Goal: Task Accomplishment & Management: Manage account settings

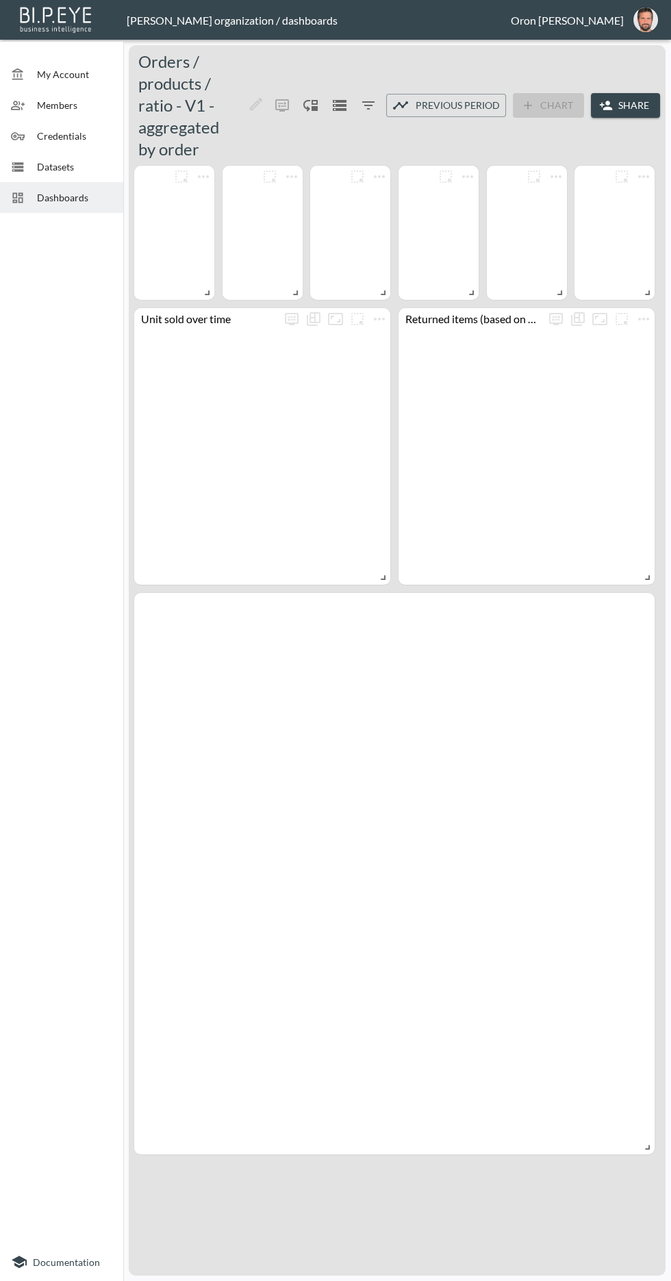
click at [86, 160] on span "Datasets" at bounding box center [74, 167] width 75 height 14
click at [94, 129] on span "Credentials" at bounding box center [74, 136] width 75 height 14
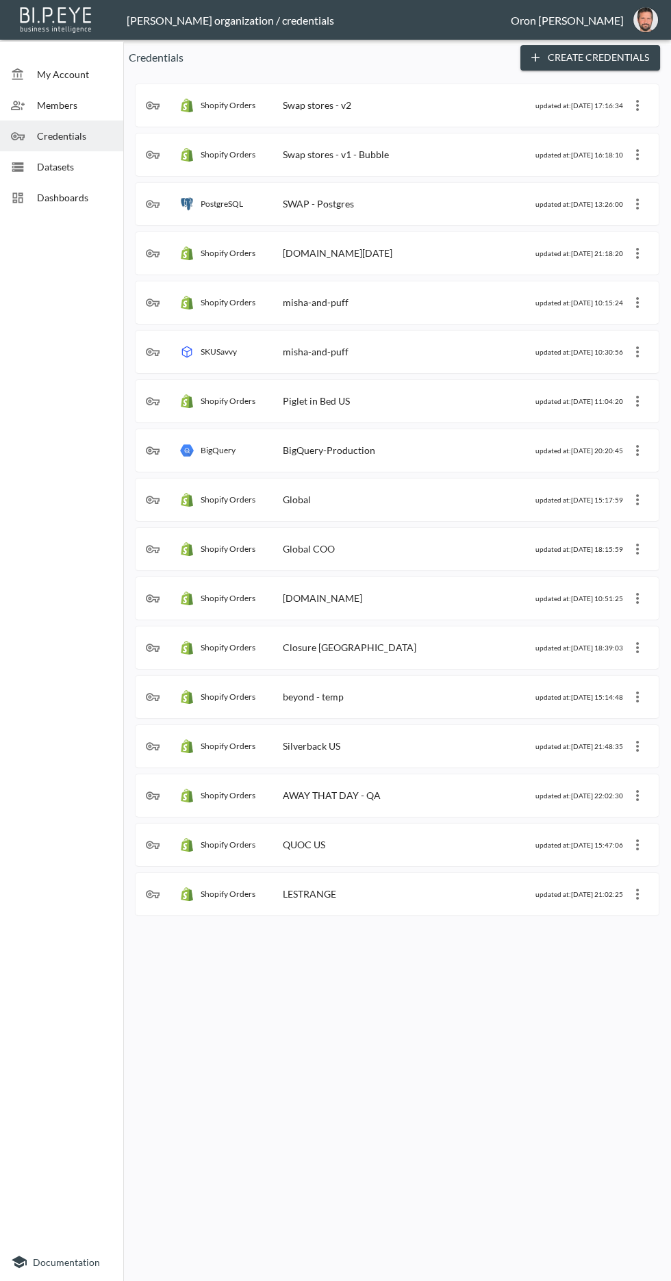
click at [493, 148] on div "Shopify Orders Swap stores - v1 - Bubble" at bounding box center [341, 155] width 390 height 14
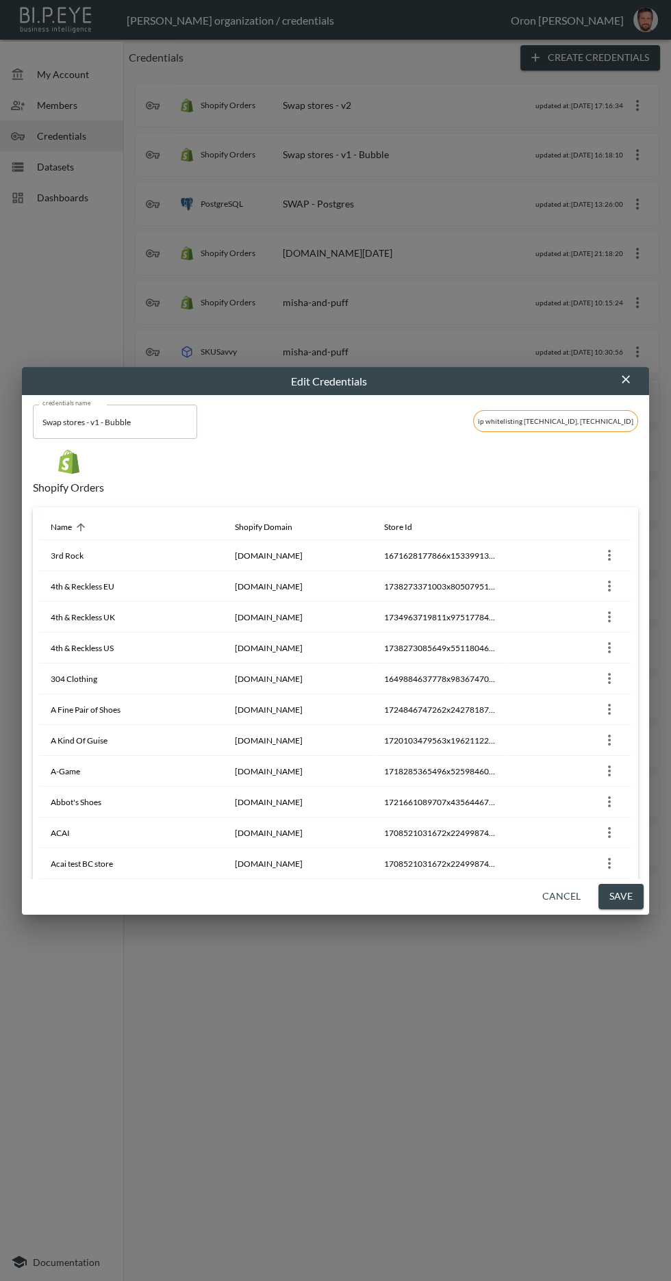
click at [376, 141] on div "Edit Credentials credentials name Swap stores - v1 - Bubble credentials name ip…" at bounding box center [335, 640] width 671 height 1281
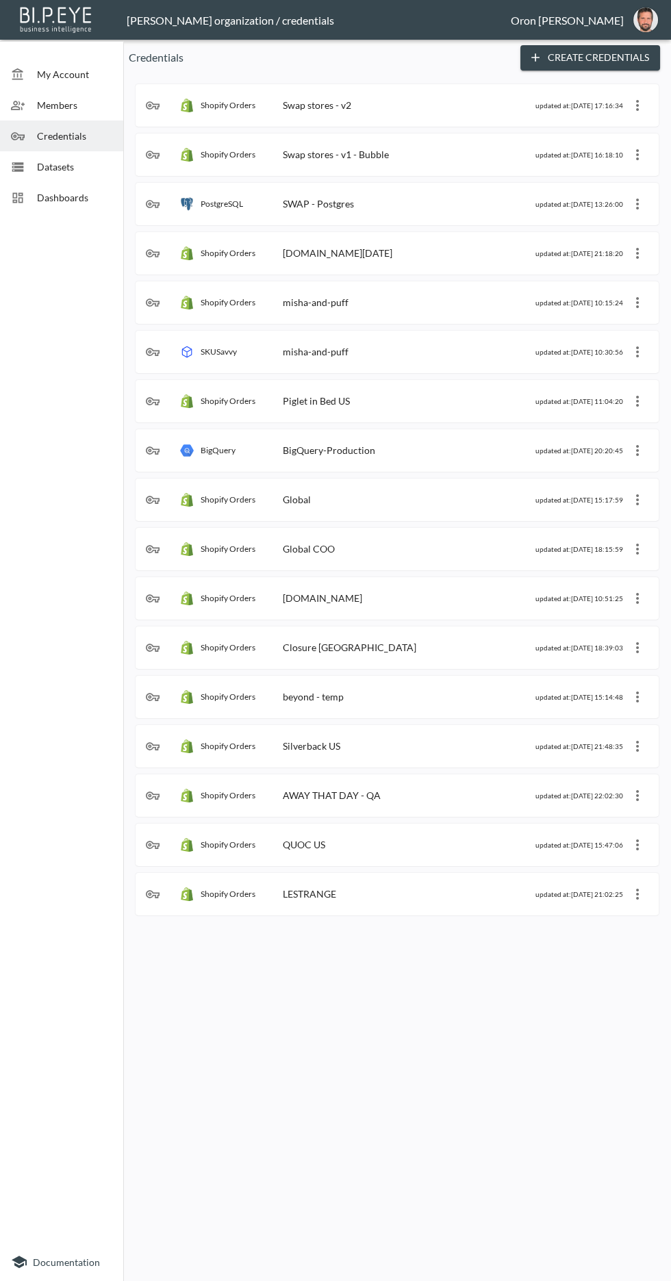
click at [385, 154] on div "Swap stores - v1 - Bubble" at bounding box center [336, 155] width 106 height 12
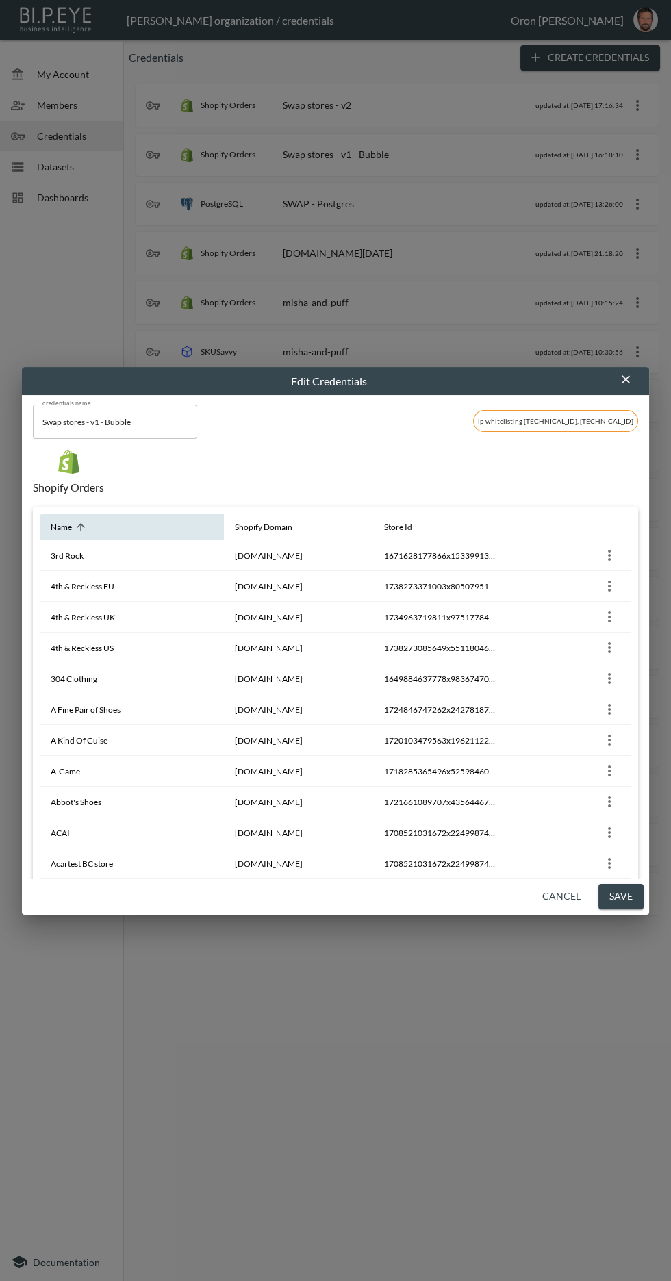
click at [86, 530] on icon at bounding box center [81, 527] width 12 height 12
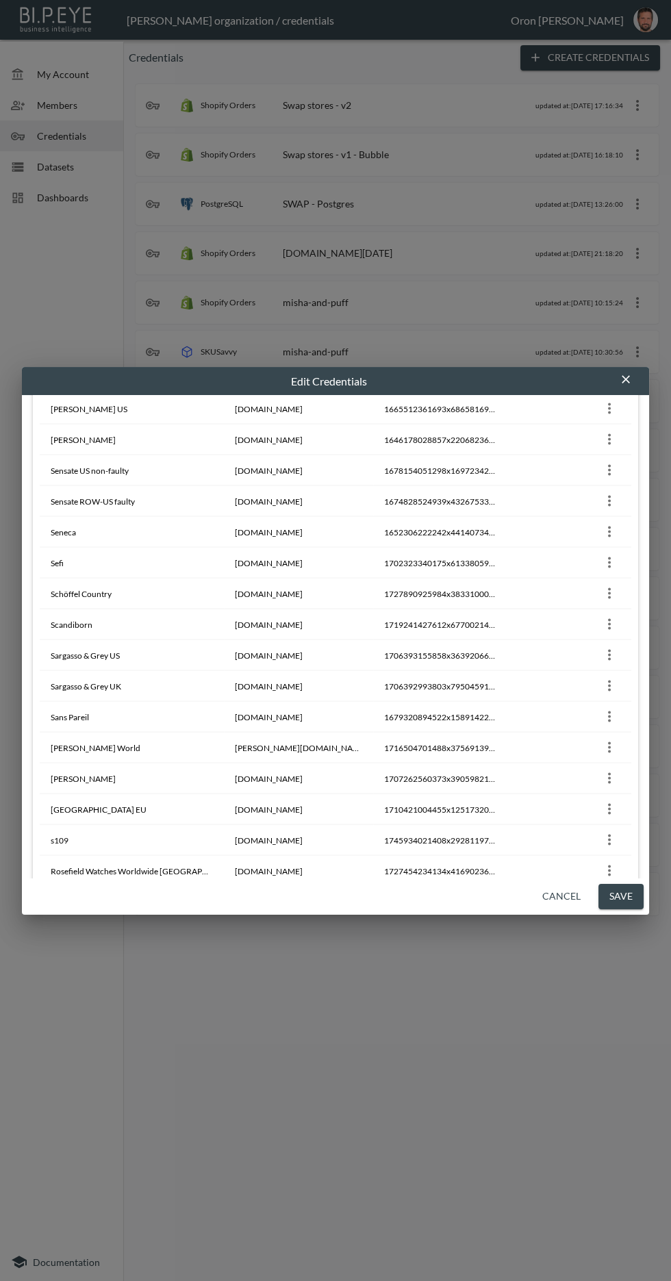
scroll to position [4156, 0]
